Goal: Task Accomplishment & Management: Manage account settings

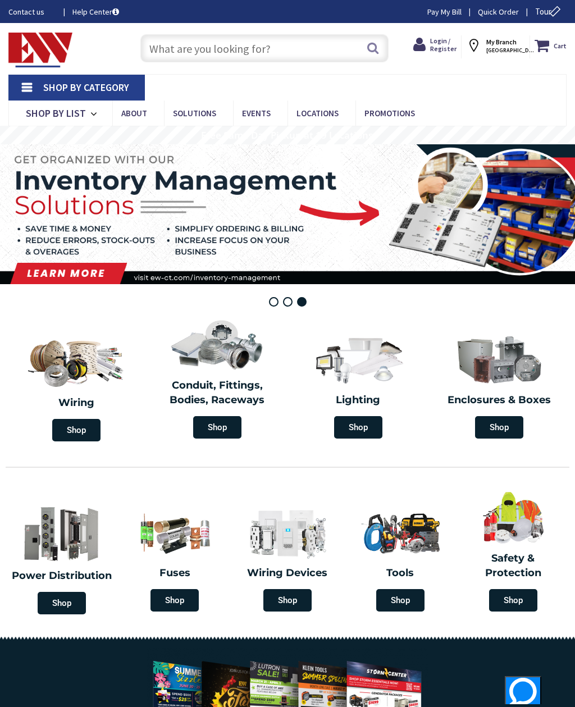
click at [439, 43] on span "Login / Register" at bounding box center [443, 45] width 26 height 16
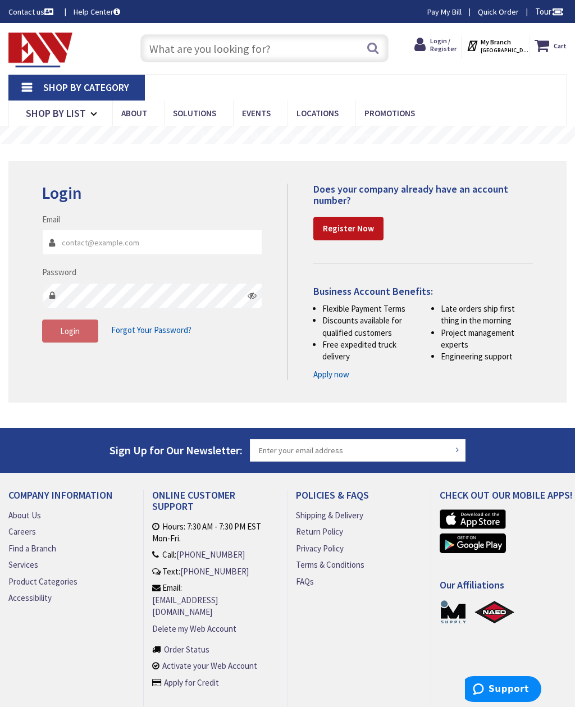
click at [153, 230] on input "Email" at bounding box center [152, 242] width 220 height 25
type input "tedbednarczyk@chelectric.com"
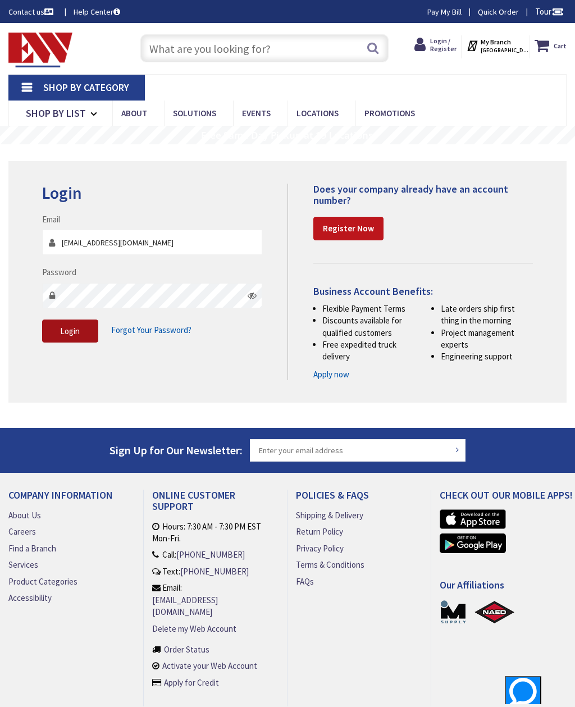
click at [74, 320] on button "Login" at bounding box center [70, 332] width 56 height 24
